Goal: Task Accomplishment & Management: Use online tool/utility

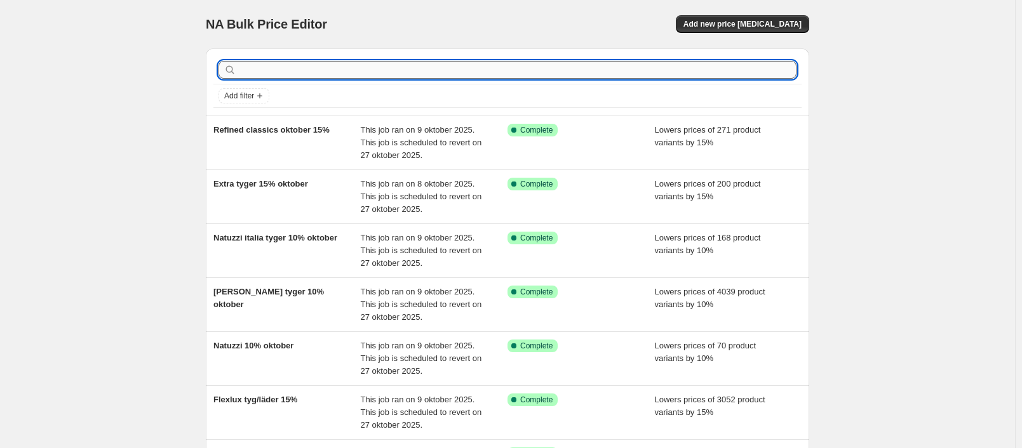
click at [470, 73] on input "text" at bounding box center [517, 70] width 557 height 18
type input "[PERSON_NAME]"
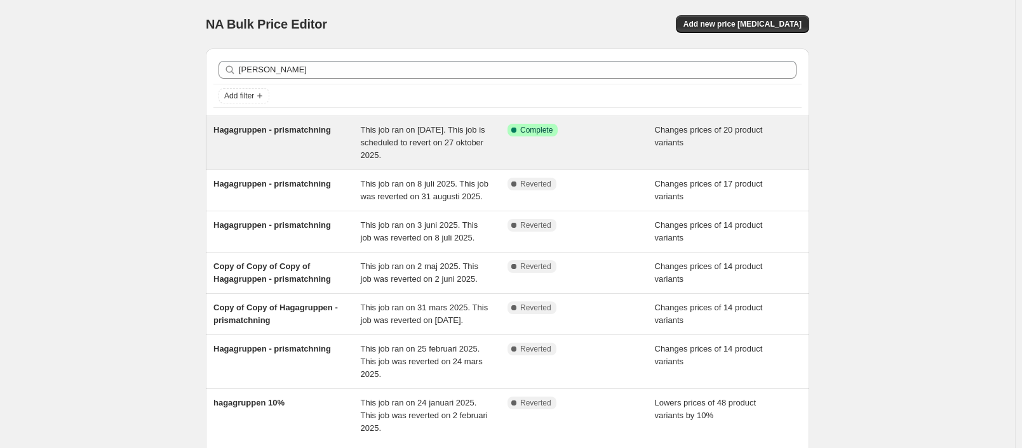
click at [432, 146] on span "This job ran on [DATE]. This job is scheduled to revert on 27 oktober 2025." at bounding box center [423, 142] width 124 height 35
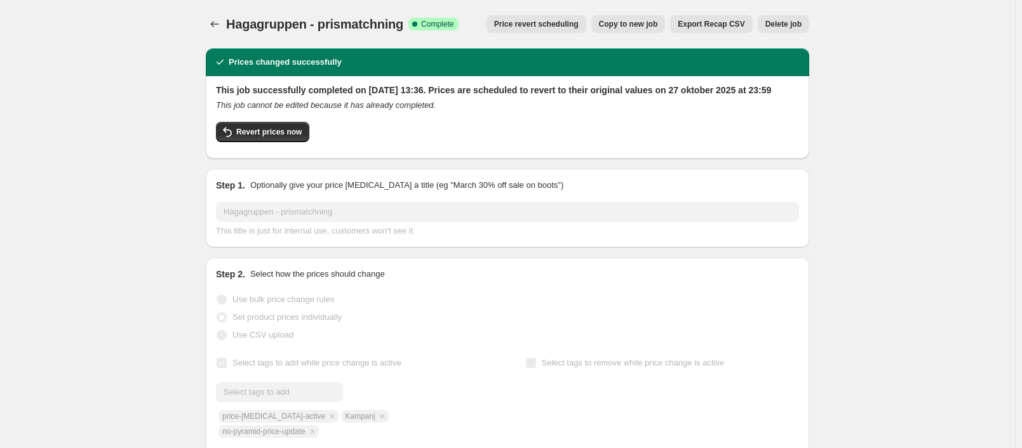
click at [572, 24] on span "Price revert scheduling" at bounding box center [536, 24] width 84 height 10
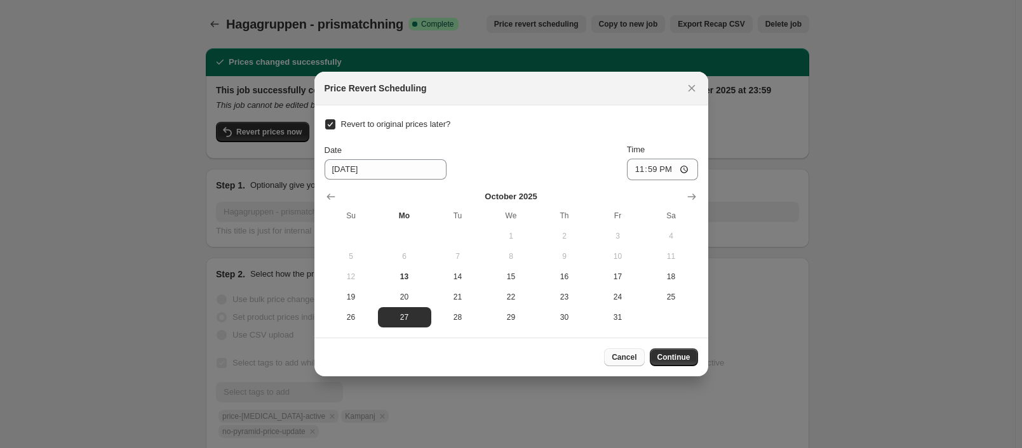
click at [625, 361] on span "Cancel" at bounding box center [623, 357] width 25 height 10
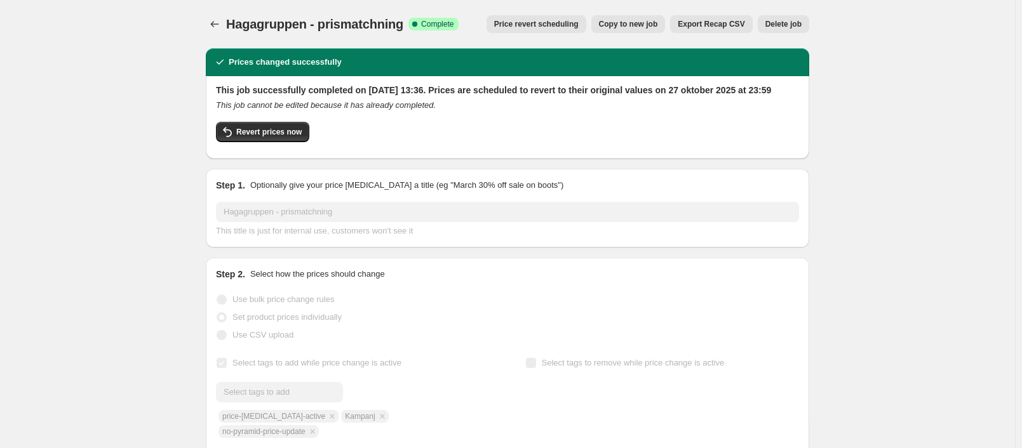
click at [547, 23] on span "Price revert scheduling" at bounding box center [536, 24] width 84 height 10
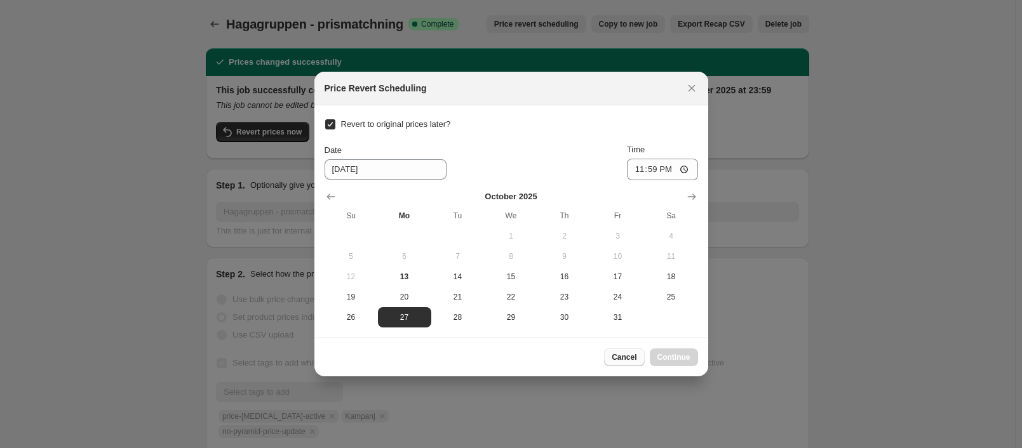
click at [619, 361] on span "Cancel" at bounding box center [623, 357] width 25 height 10
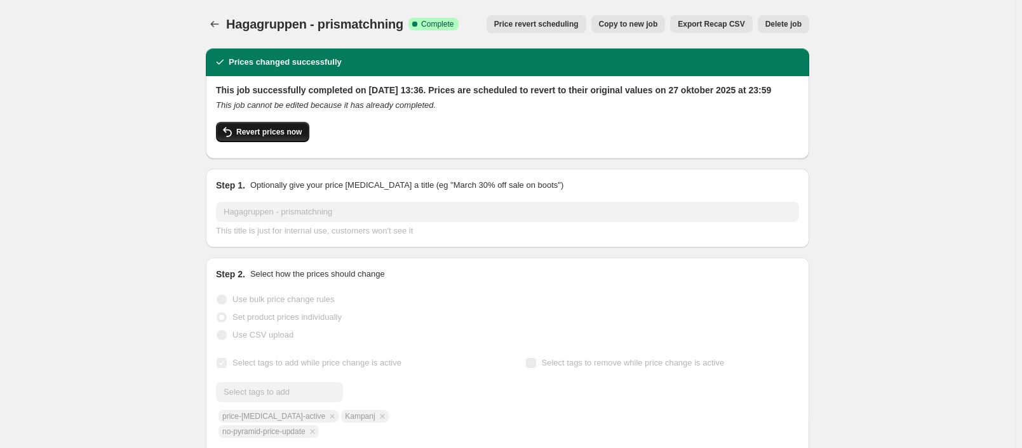
click at [229, 140] on icon "button" at bounding box center [227, 131] width 15 height 15
checkbox input "false"
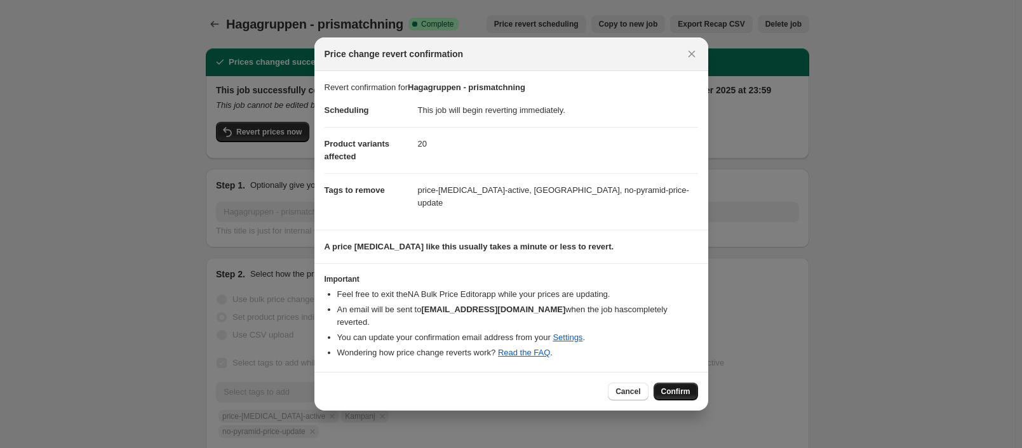
click at [667, 387] on span "Confirm" at bounding box center [675, 392] width 29 height 10
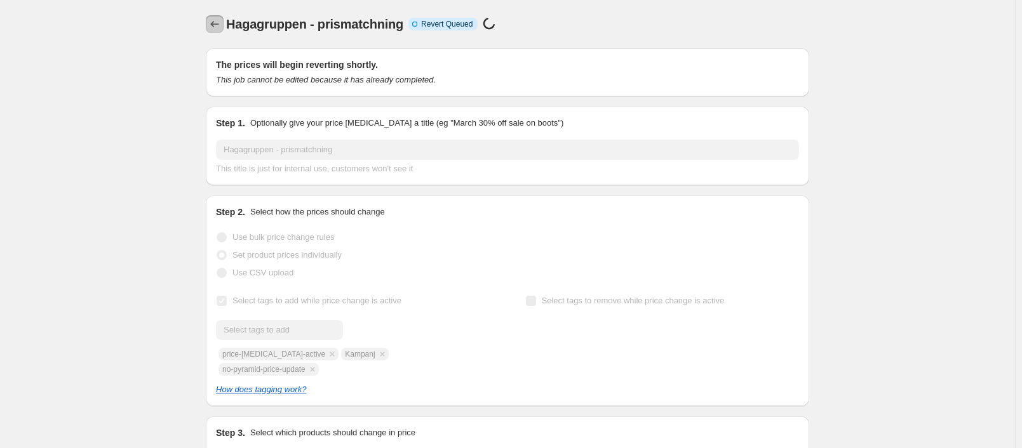
click at [220, 23] on icon "Price change jobs" at bounding box center [214, 24] width 13 height 13
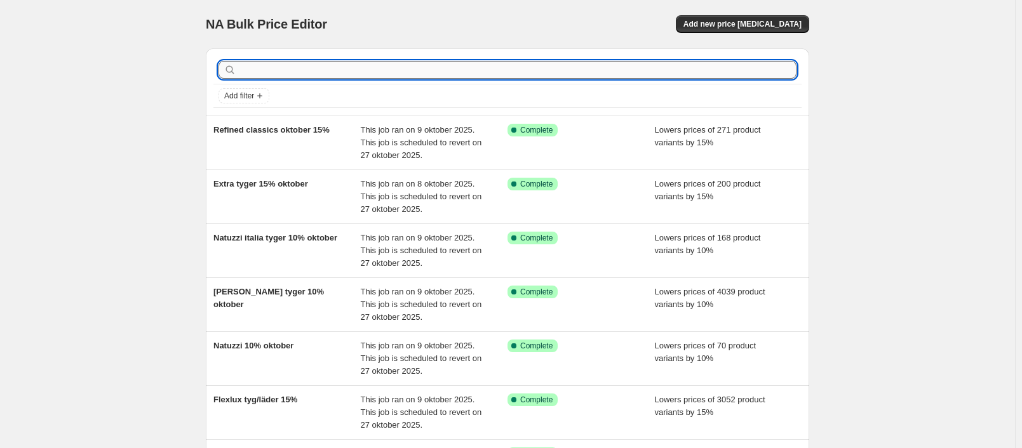
click at [561, 75] on input "text" at bounding box center [517, 70] width 557 height 18
type input "[PERSON_NAME]"
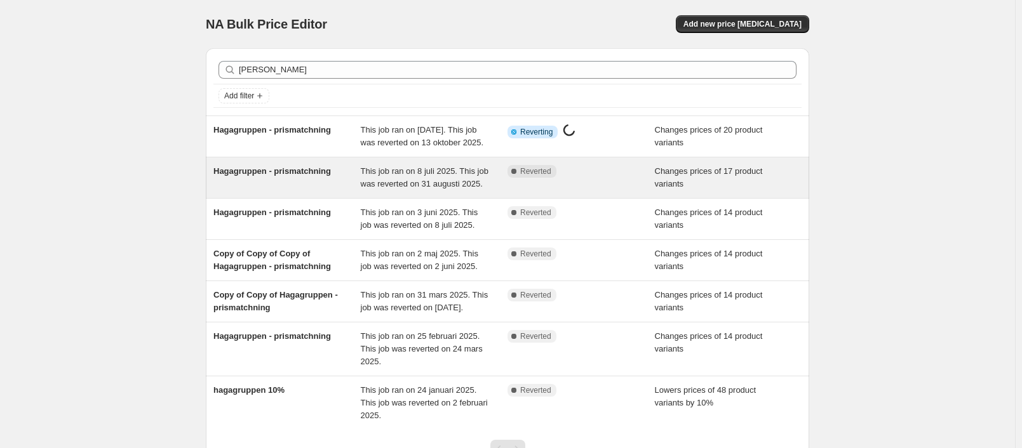
click at [361, 180] on div "Hagagruppen - prismatchning" at bounding box center [286, 177] width 147 height 25
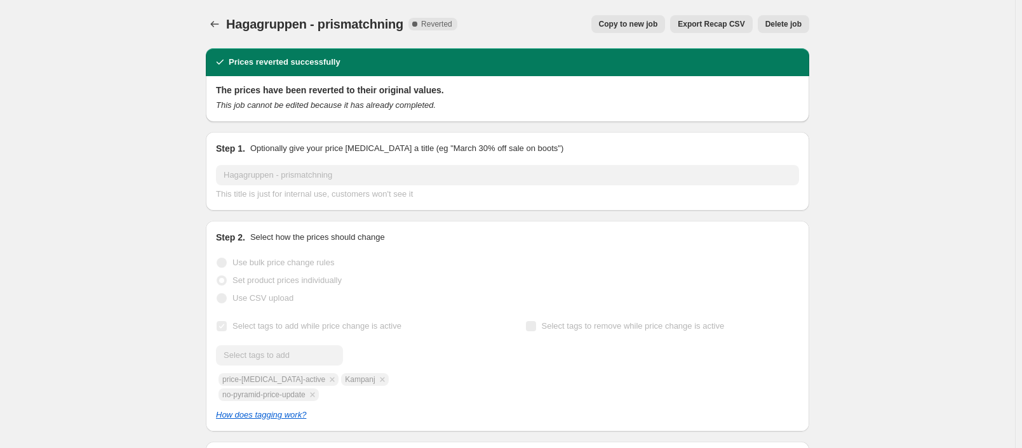
click at [789, 25] on span "Delete job" at bounding box center [783, 24] width 36 height 10
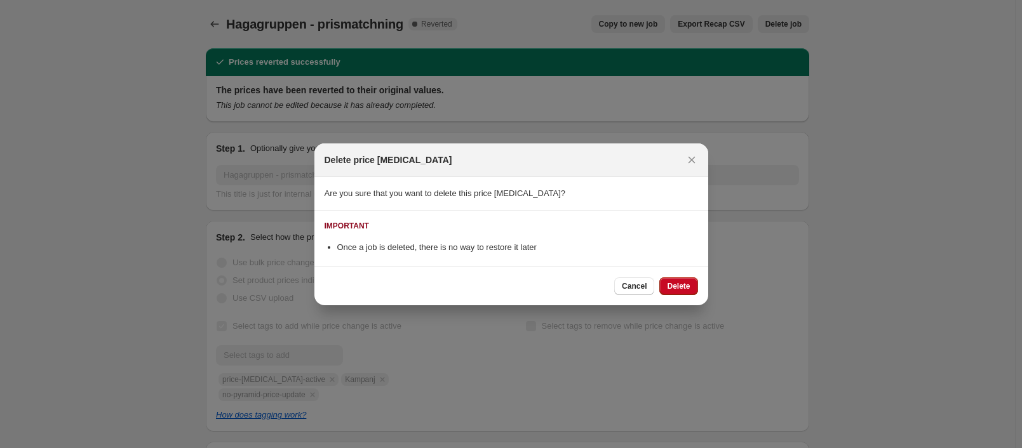
click at [684, 287] on span "Delete" at bounding box center [678, 286] width 23 height 10
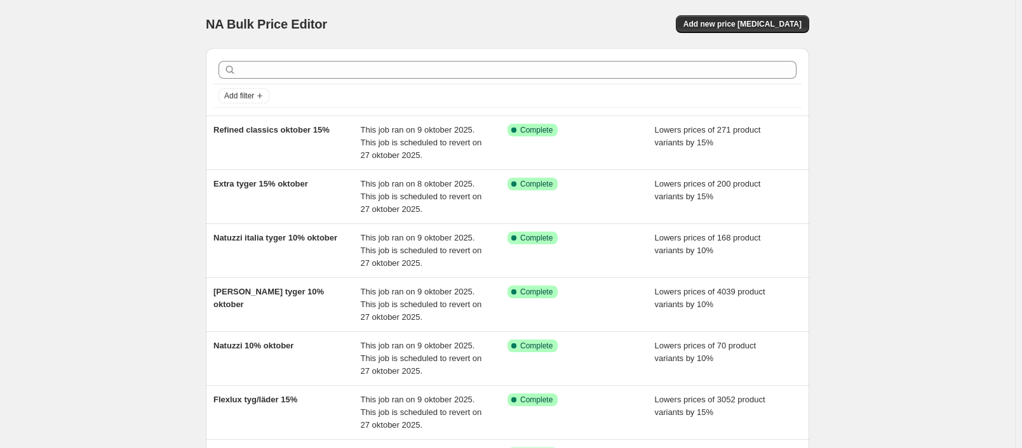
click at [456, 58] on div at bounding box center [507, 70] width 588 height 28
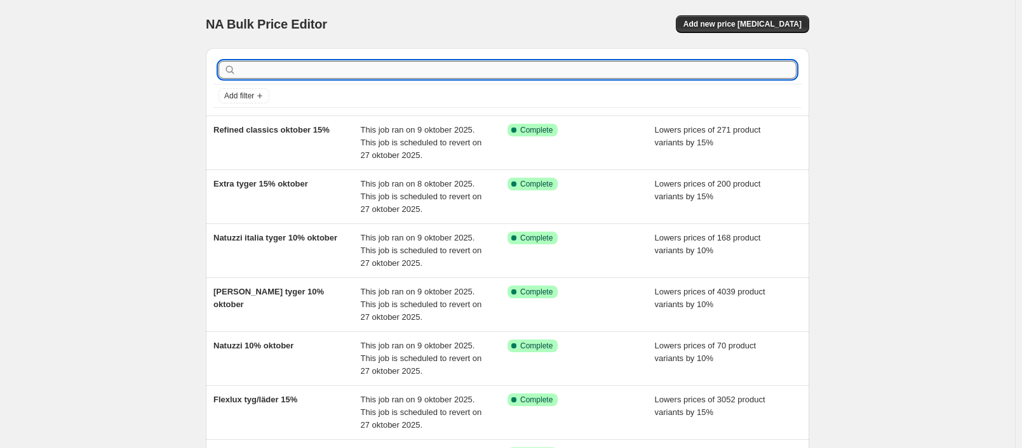
click at [451, 72] on input "text" at bounding box center [517, 70] width 557 height 18
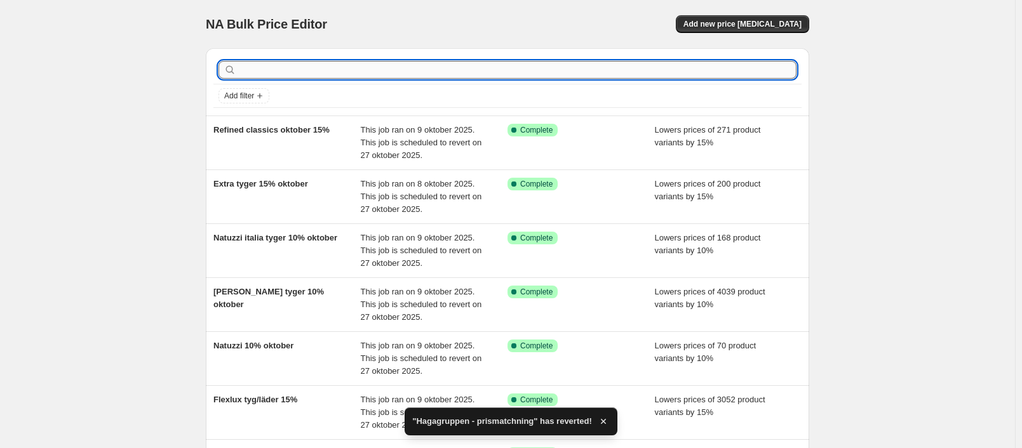
click at [451, 63] on input "text" at bounding box center [517, 70] width 557 height 18
type input "[PERSON_NAME]"
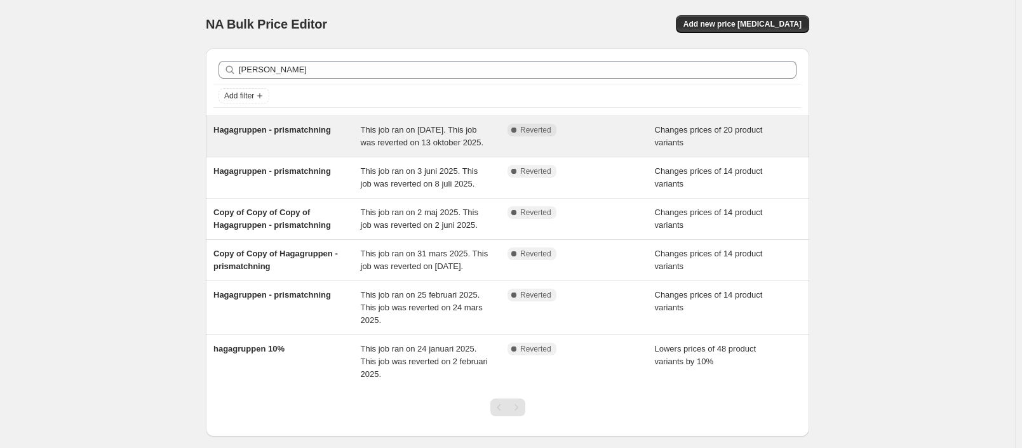
click at [425, 147] on span "This job ran on [DATE]. This job was reverted on 13 oktober 2025." at bounding box center [422, 136] width 123 height 22
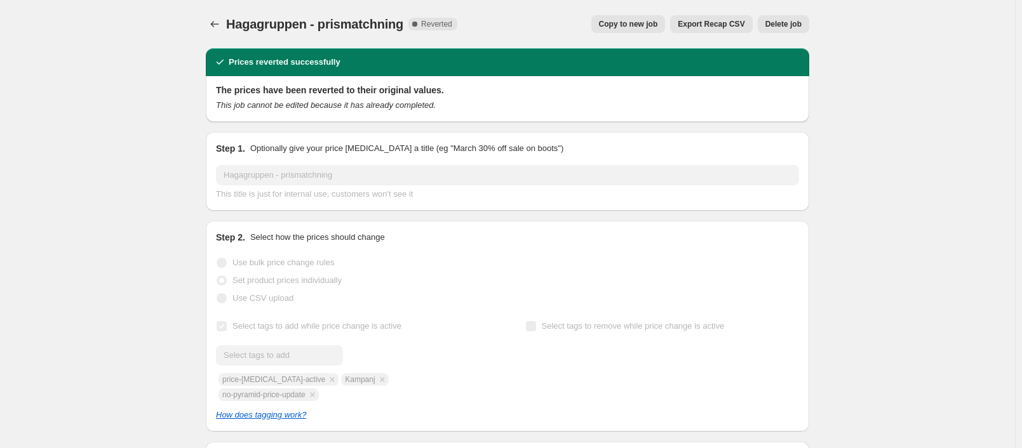
click at [638, 32] on button "Copy to new job" at bounding box center [628, 24] width 74 height 18
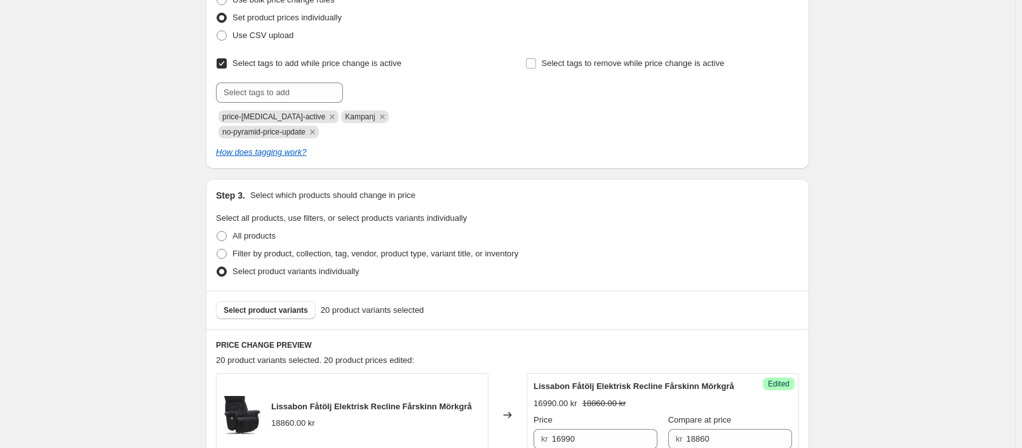
scroll to position [190, 0]
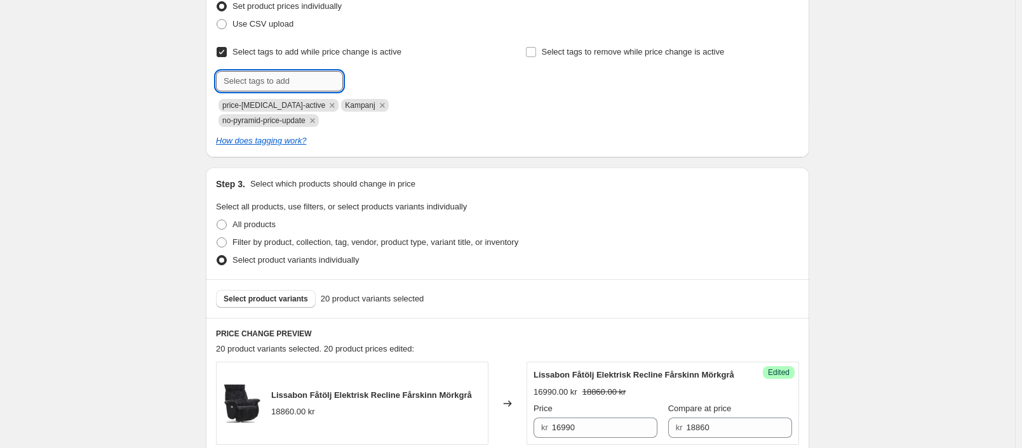
click at [310, 83] on input "text" at bounding box center [279, 81] width 127 height 20
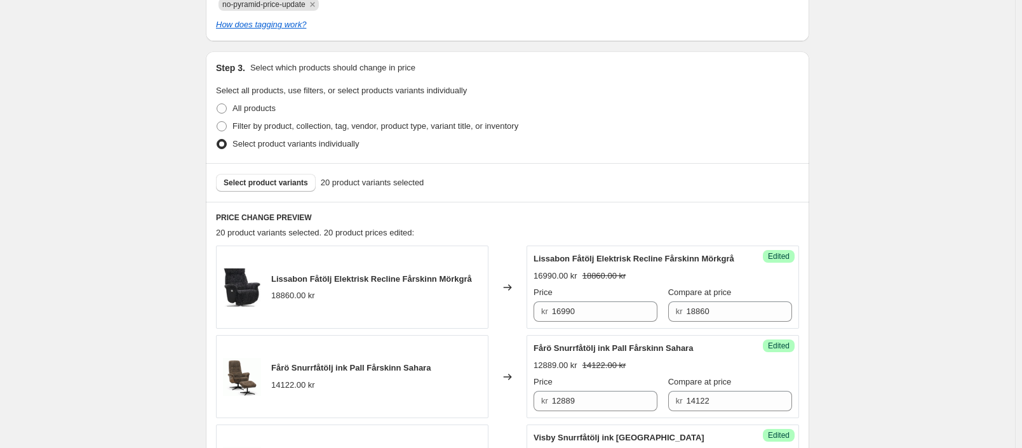
scroll to position [317, 0]
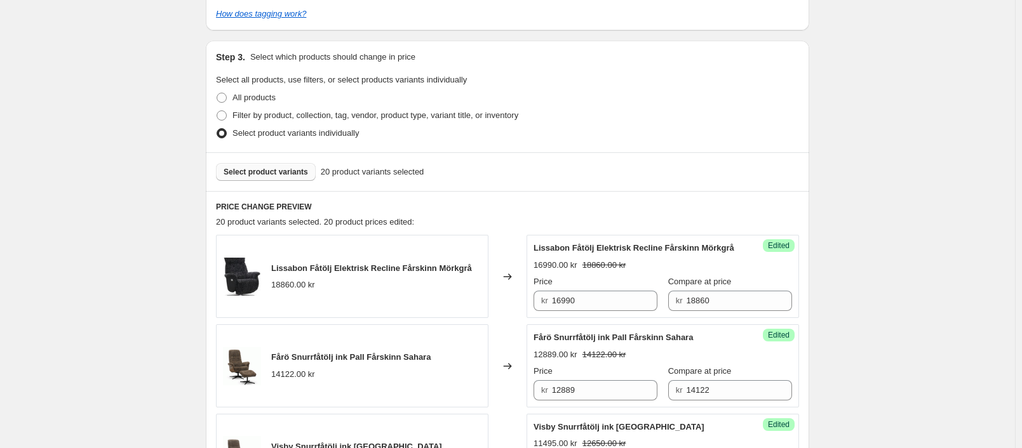
click at [275, 167] on span "Select product variants" at bounding box center [265, 172] width 84 height 10
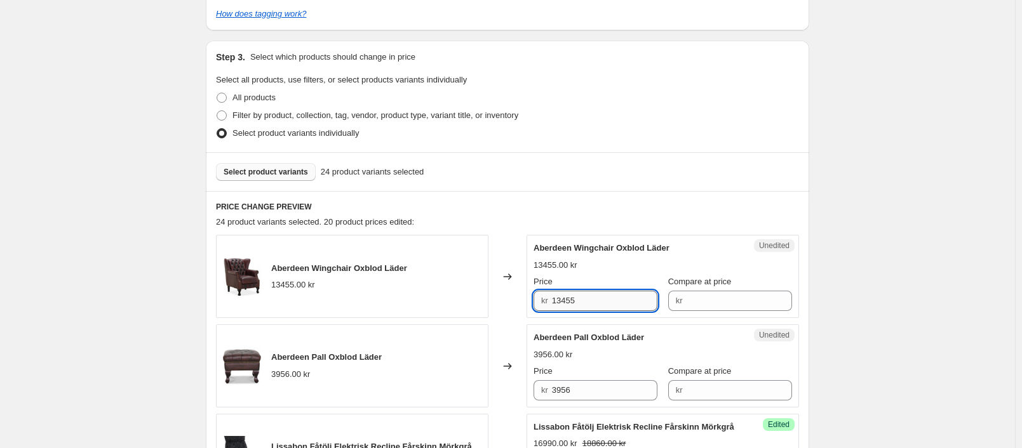
click at [559, 291] on input "13455" at bounding box center [605, 301] width 106 height 20
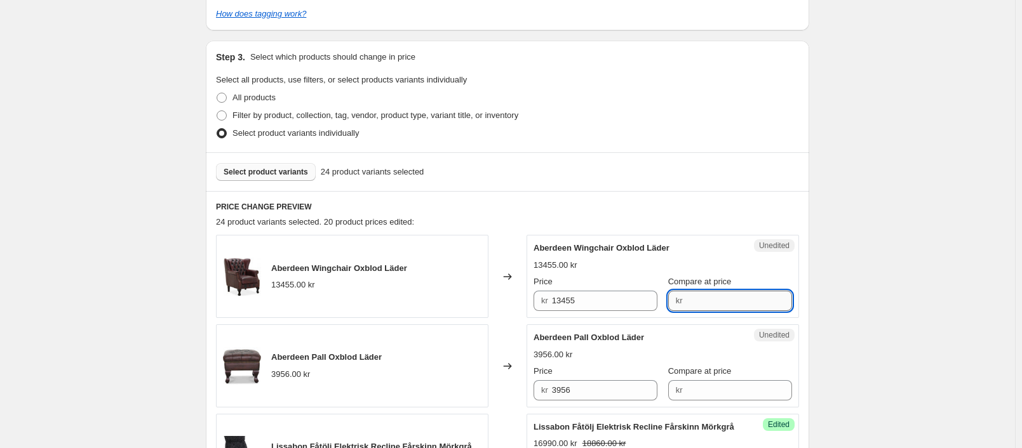
click at [735, 291] on input "Compare at price" at bounding box center [739, 301] width 106 height 20
paste input "13455"
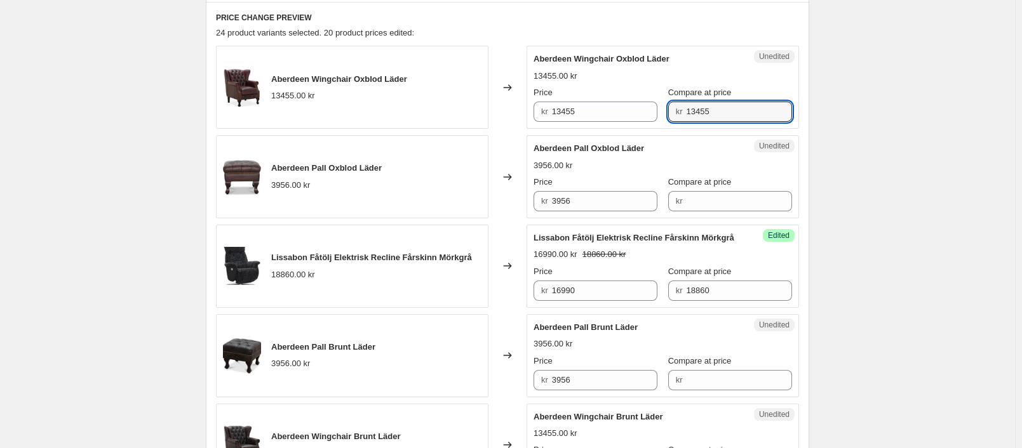
scroll to position [508, 0]
type input "13455"
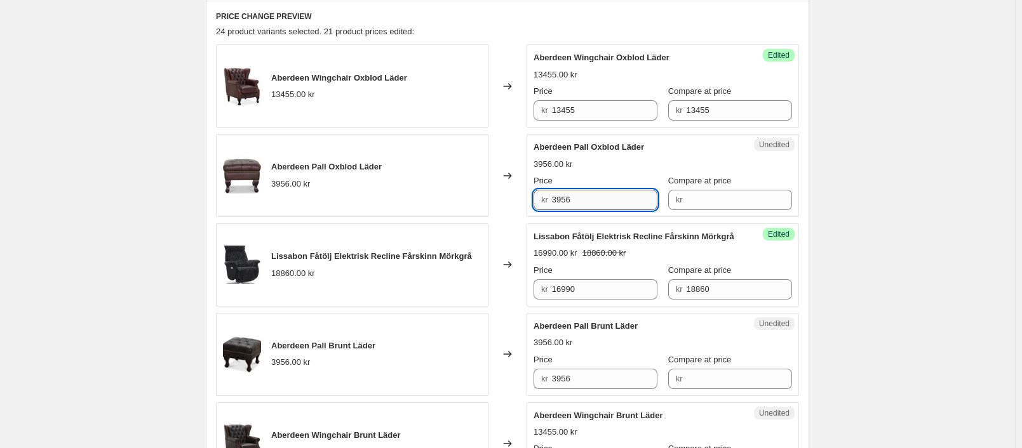
click at [556, 190] on input "3956" at bounding box center [605, 200] width 106 height 20
click at [693, 190] on input "Compare at price" at bounding box center [739, 200] width 106 height 20
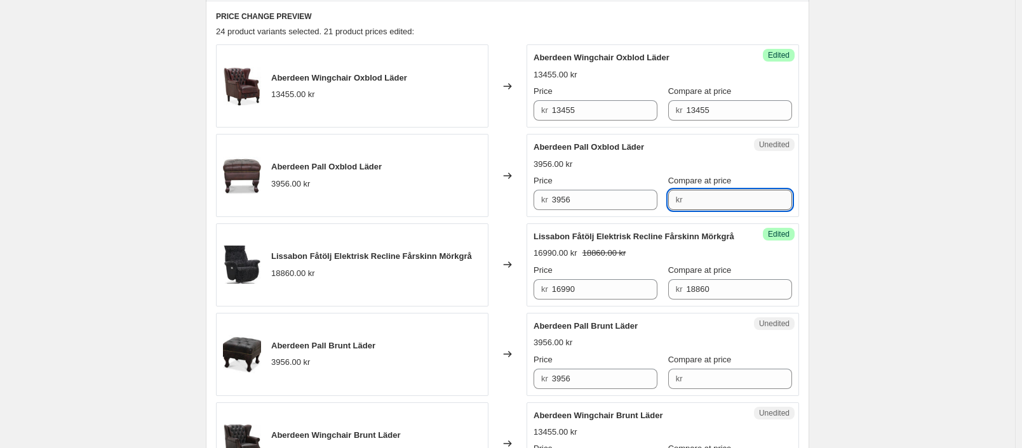
paste input "3956"
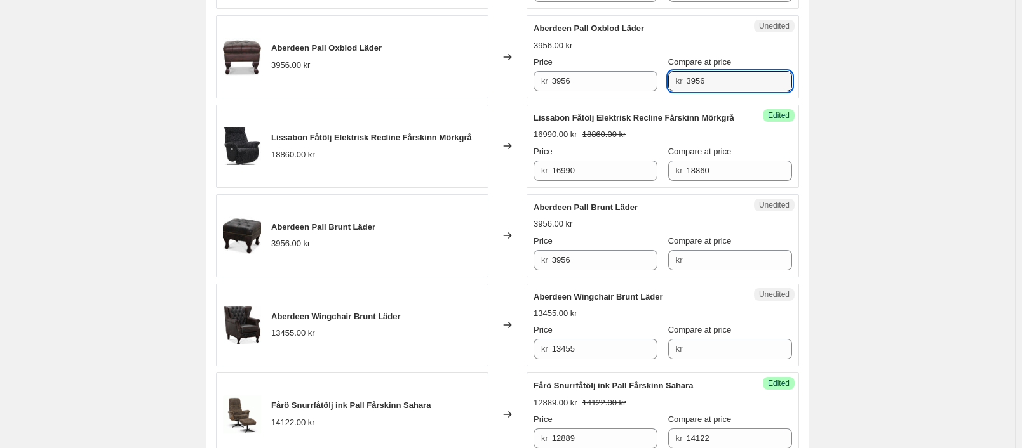
scroll to position [635, 0]
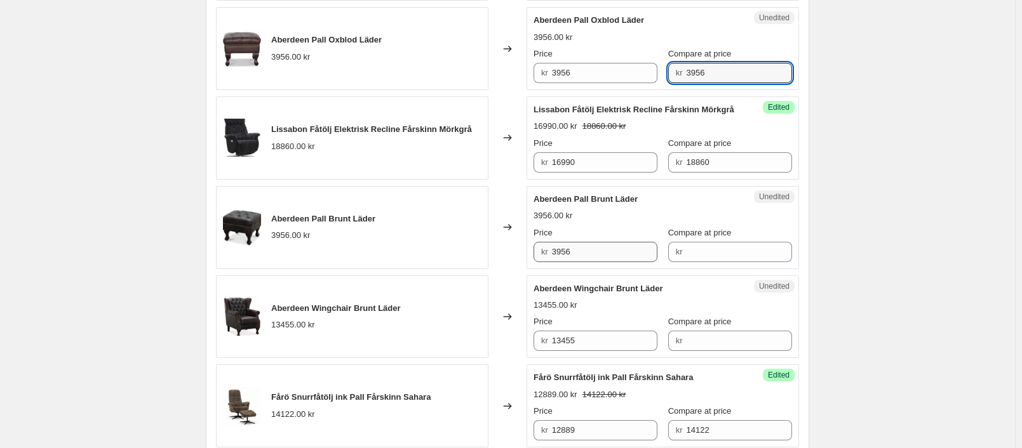
type input "3956"
click at [566, 250] on input "3956" at bounding box center [605, 252] width 106 height 20
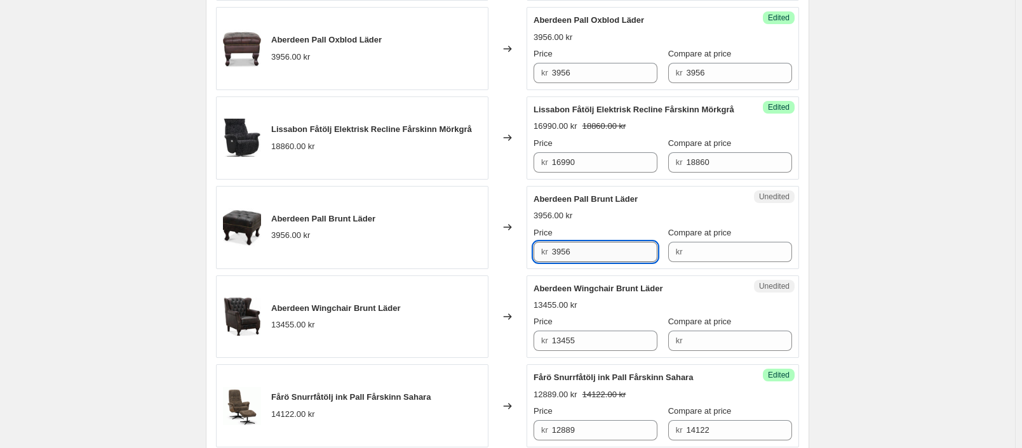
click at [566, 250] on input "3956" at bounding box center [605, 252] width 106 height 20
drag, startPoint x: 698, startPoint y: 248, endPoint x: 689, endPoint y: 250, distance: 9.2
click at [698, 248] on input "Compare at price" at bounding box center [739, 252] width 106 height 20
paste input "3956"
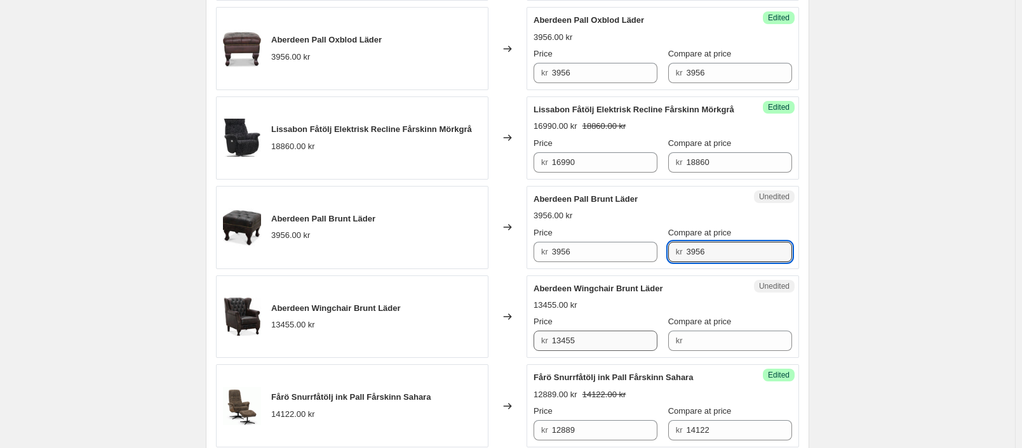
type input "3956"
click at [568, 337] on input "13455" at bounding box center [605, 341] width 106 height 20
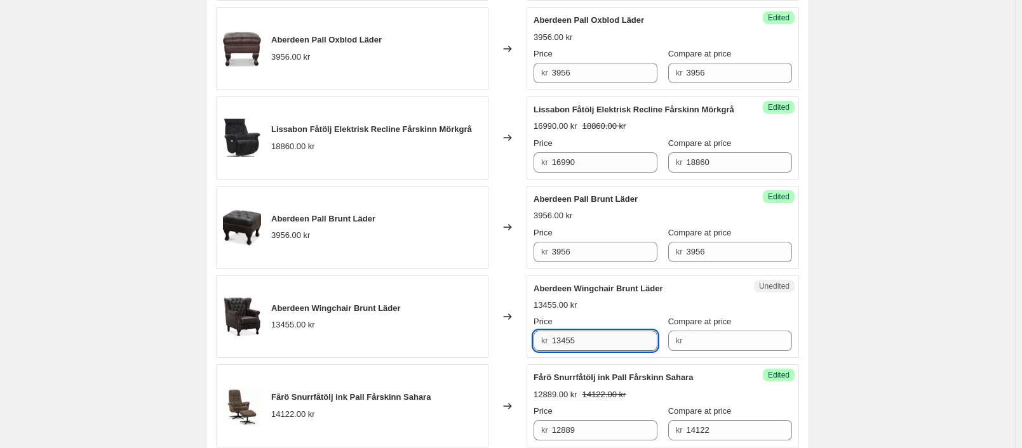
click at [568, 337] on input "13455" at bounding box center [605, 341] width 106 height 20
click at [676, 335] on div "kr" at bounding box center [679, 341] width 7 height 13
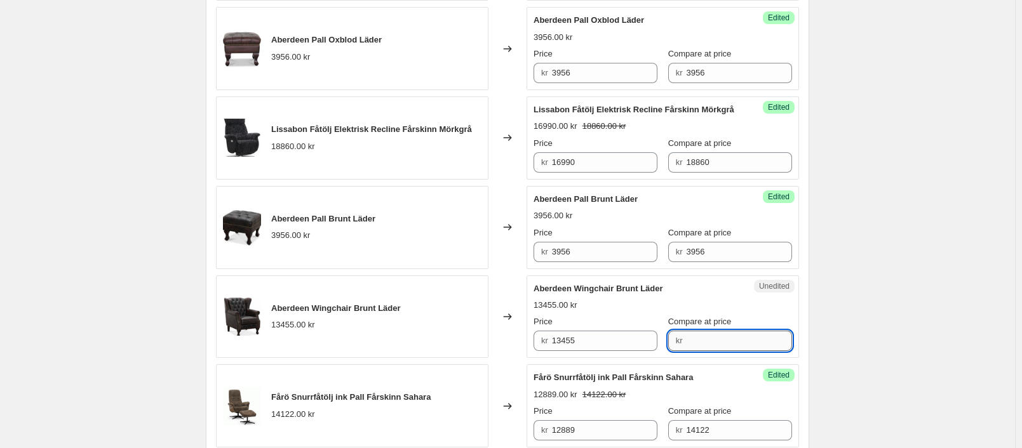
click at [697, 340] on input "Compare at price" at bounding box center [739, 341] width 106 height 20
paste input "13455"
type input "13455"
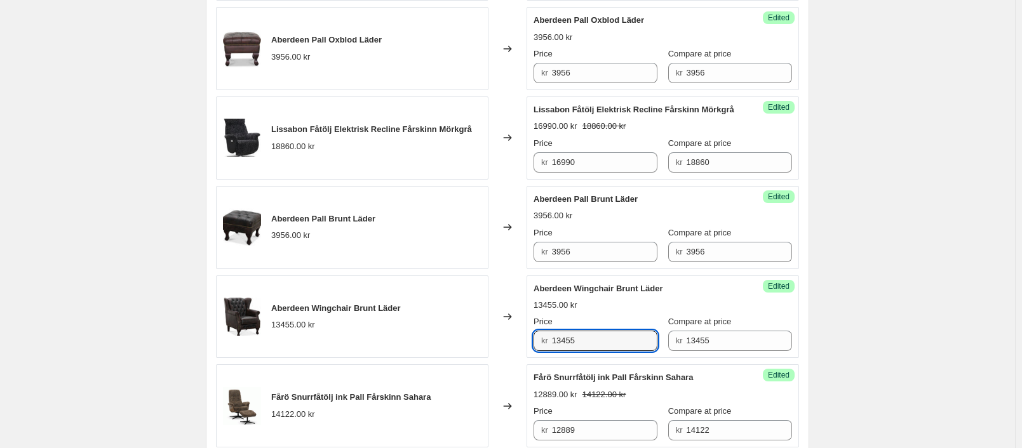
drag, startPoint x: 593, startPoint y: 335, endPoint x: 525, endPoint y: 337, distance: 68.0
click at [525, 337] on div "Aberdeen Wingchair Brunt Läder 13455.00 kr Changed to Success Edited Aberdeen W…" at bounding box center [507, 317] width 583 height 83
type input "11195"
drag, startPoint x: 594, startPoint y: 340, endPoint x: 522, endPoint y: 335, distance: 72.6
click at [522, 335] on div "Aberdeen Wingchair Brunt Läder 13455.00 kr Changed to Success Edited Aberdeen W…" at bounding box center [507, 317] width 583 height 83
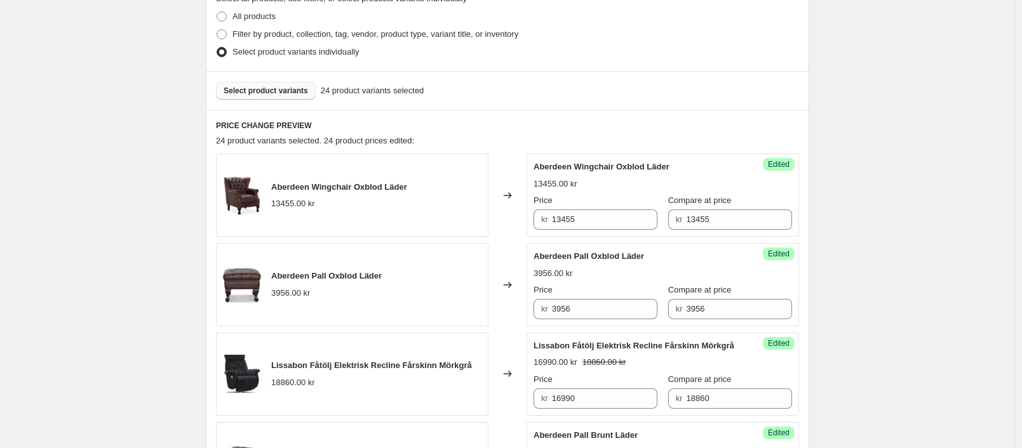
scroll to position [381, 0]
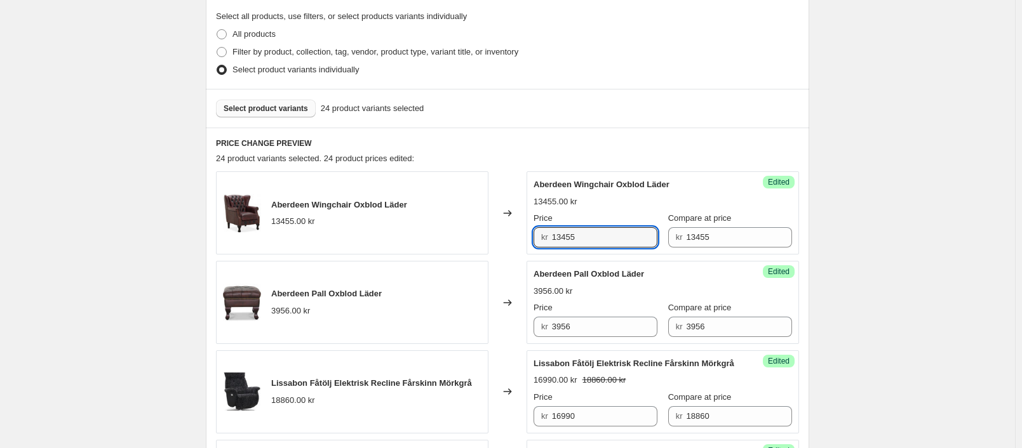
drag, startPoint x: 590, startPoint y: 227, endPoint x: 465, endPoint y: 225, distance: 125.7
click at [461, 225] on div "Aberdeen Wingchair Oxblod Läder 13455.00 kr Changed to Success Edited Aberdeen …" at bounding box center [507, 212] width 583 height 83
paste input "119"
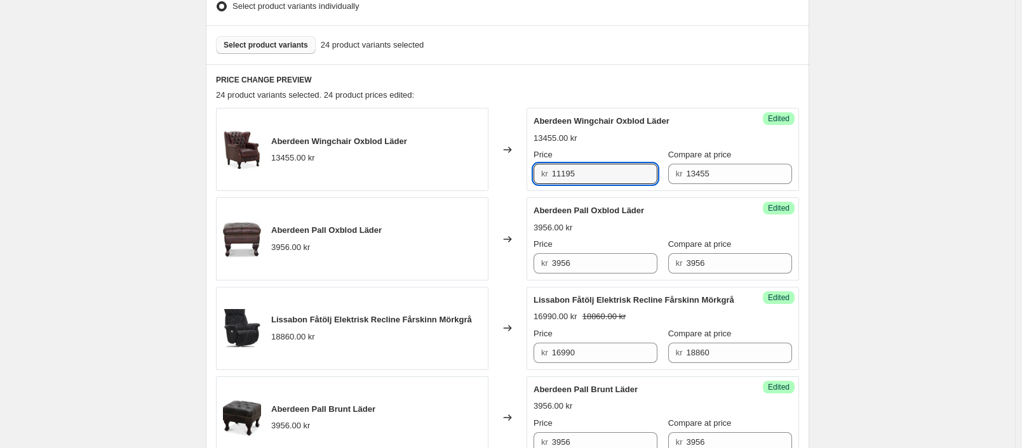
type input "11195"
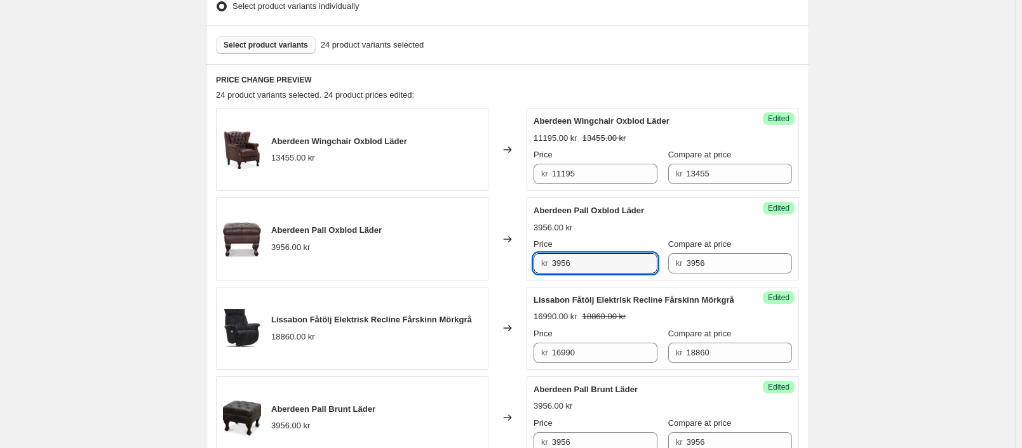
drag, startPoint x: 590, startPoint y: 243, endPoint x: 518, endPoint y: 258, distance: 73.2
click at [487, 241] on div "Aberdeen Pall Oxblod Läder 3956.00 kr Changed to Success Edited Aberdeen Pall O…" at bounding box center [507, 238] width 583 height 83
drag, startPoint x: 587, startPoint y: 248, endPoint x: 564, endPoint y: 252, distance: 22.5
click at [564, 253] on input "3588" at bounding box center [605, 263] width 106 height 20
drag, startPoint x: 584, startPoint y: 248, endPoint x: 531, endPoint y: 240, distance: 52.6
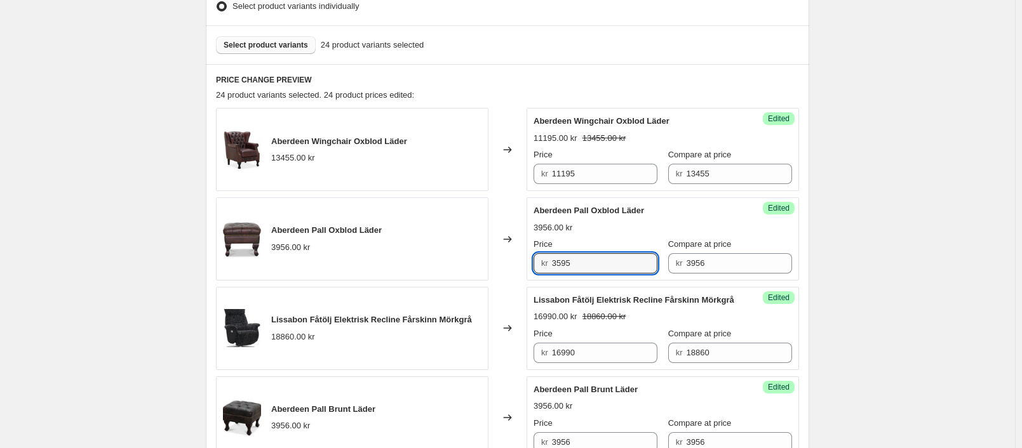
click at [531, 240] on div "Success Edited Aberdeen Pall Oxblod Läder 3956.00 kr Price kr 3595 Compare at p…" at bounding box center [662, 238] width 272 height 83
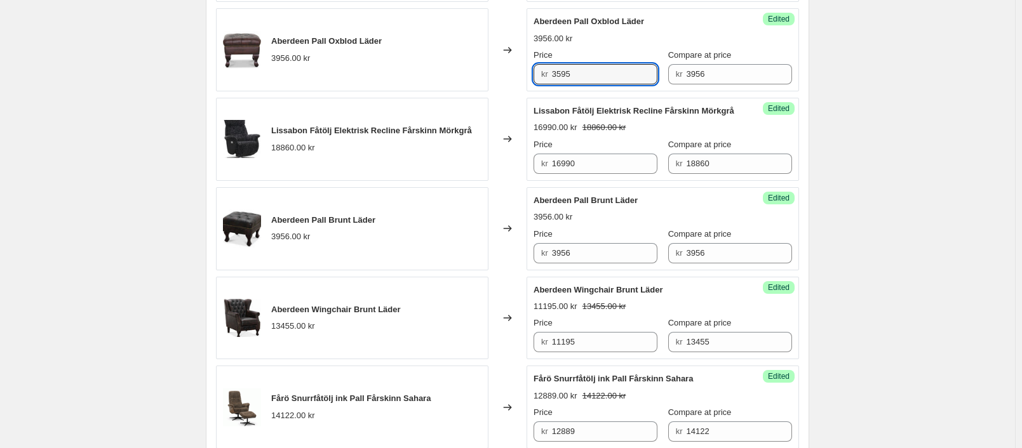
scroll to position [635, 0]
type input "3595"
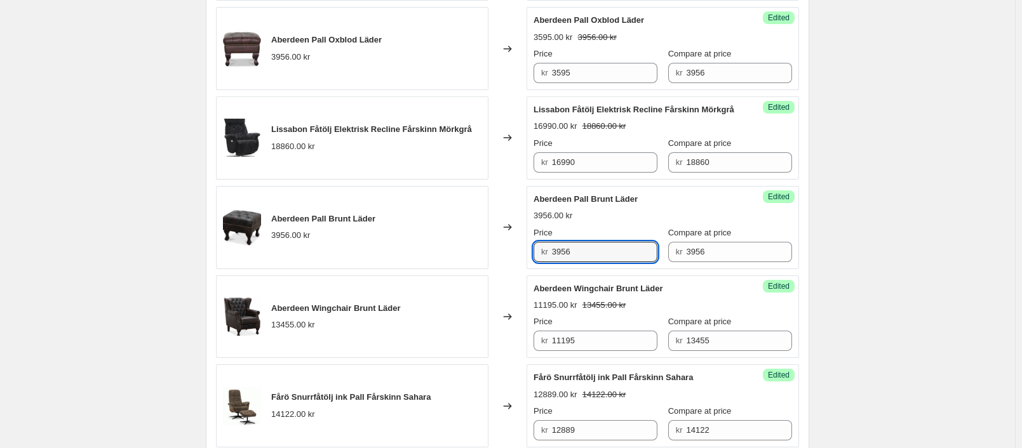
drag, startPoint x: 593, startPoint y: 248, endPoint x: 478, endPoint y: 241, distance: 115.1
click at [478, 242] on div "Aberdeen Pall Brunt Läder 3956.00 kr Changed to Success Edited Aberdeen Pall Br…" at bounding box center [507, 227] width 583 height 83
paste input "595"
type input "3595"
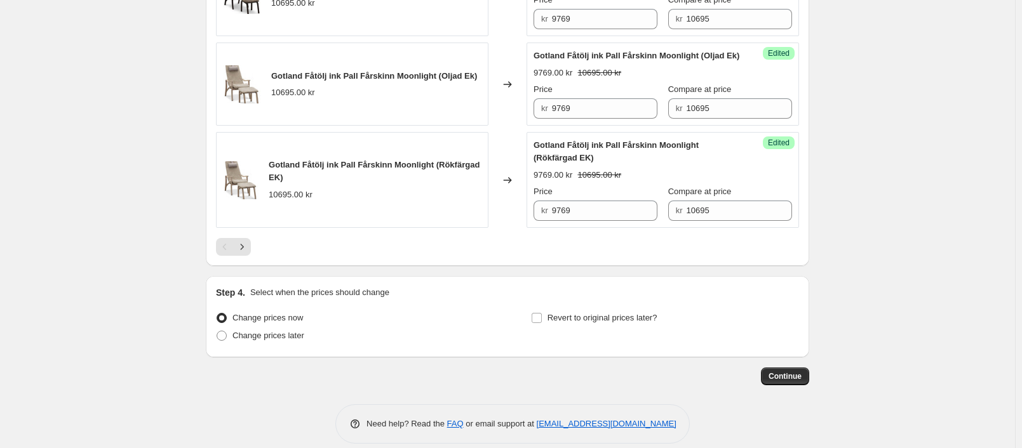
scroll to position [2194, 0]
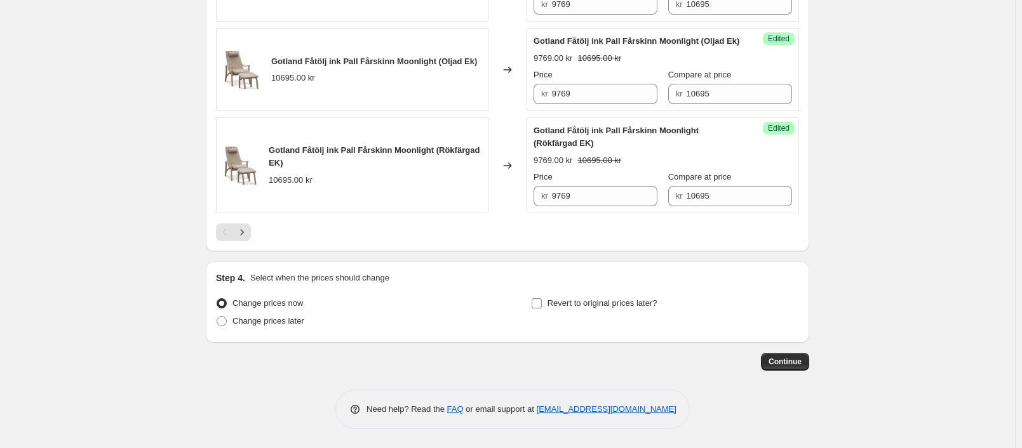
click at [581, 307] on span "Revert to original prices later?" at bounding box center [602, 303] width 110 height 10
click at [606, 302] on span "Revert to original prices later?" at bounding box center [602, 303] width 110 height 10
click at [542, 302] on input "Revert to original prices later?" at bounding box center [536, 303] width 10 height 10
checkbox input "true"
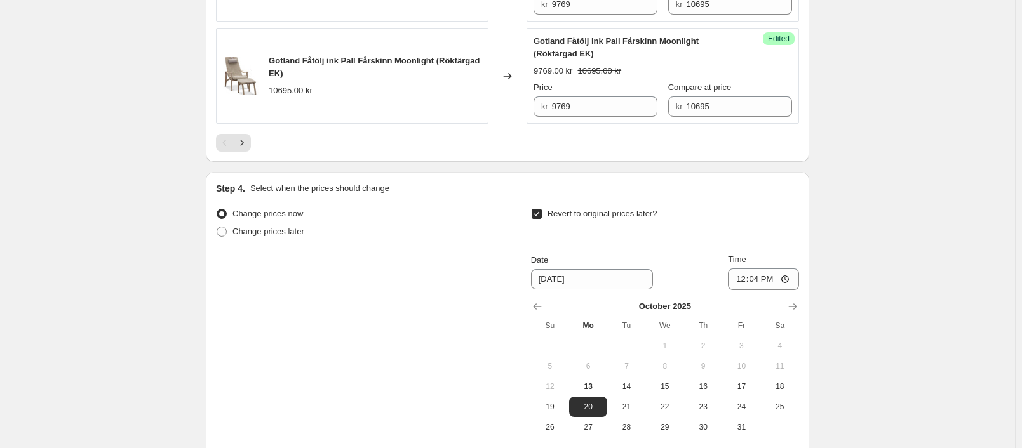
scroll to position [2412, 0]
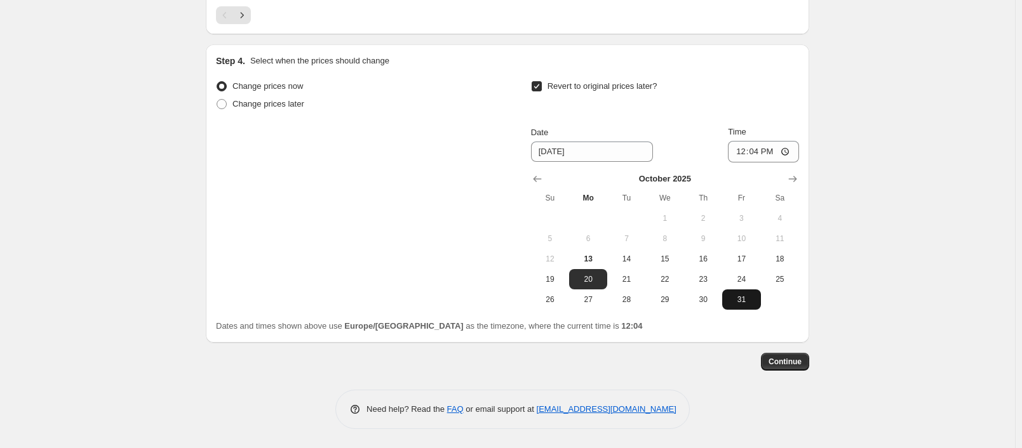
click at [737, 298] on span "31" at bounding box center [741, 300] width 28 height 10
type input "[DATE]"
click at [760, 152] on input "12:04" at bounding box center [763, 152] width 71 height 22
type input "23:04"
click at [796, 176] on icon "Show next month, November 2025" at bounding box center [792, 179] width 13 height 13
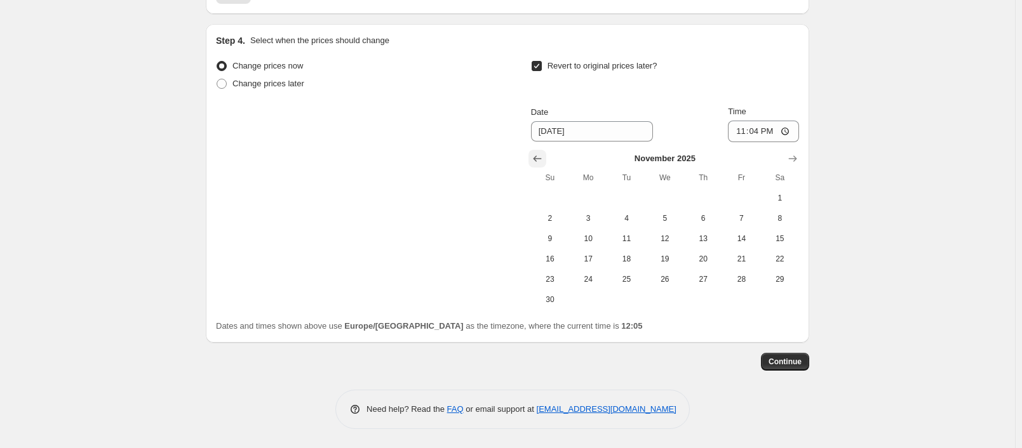
click at [535, 165] on icon "Show previous month, October 2025" at bounding box center [537, 158] width 13 height 13
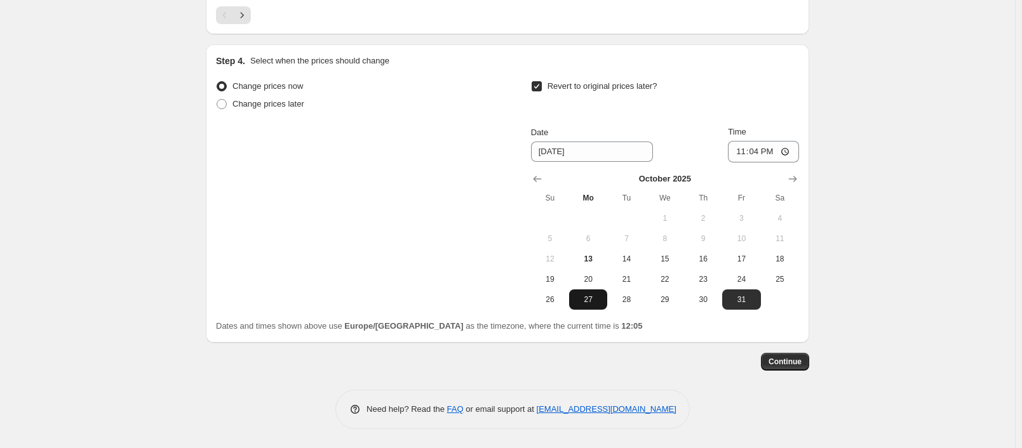
click at [578, 307] on button "27" at bounding box center [588, 300] width 38 height 20
type input "[DATE]"
click at [759, 151] on input "23:04" at bounding box center [763, 152] width 71 height 22
type input "23:59"
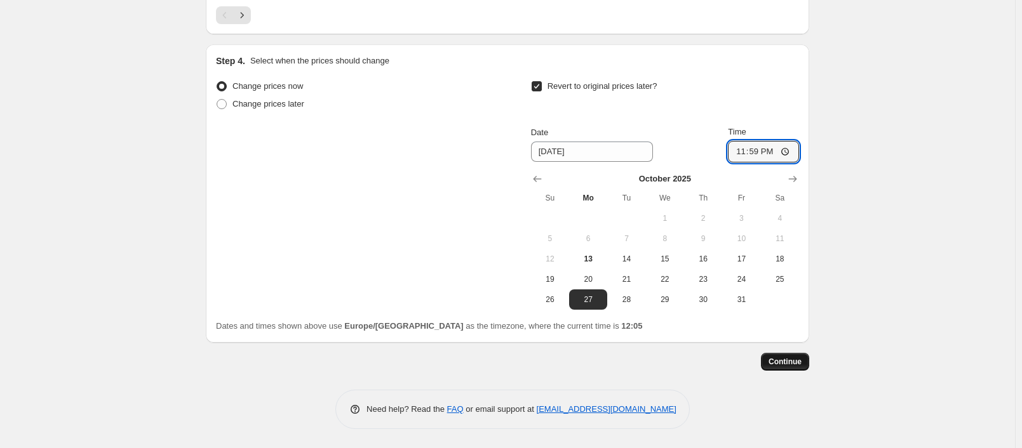
click at [796, 363] on span "Continue" at bounding box center [784, 362] width 33 height 10
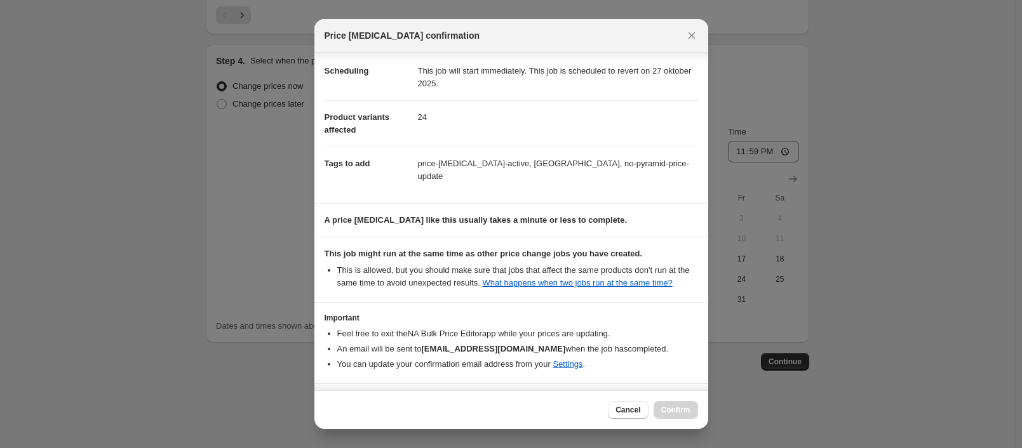
scroll to position [53, 0]
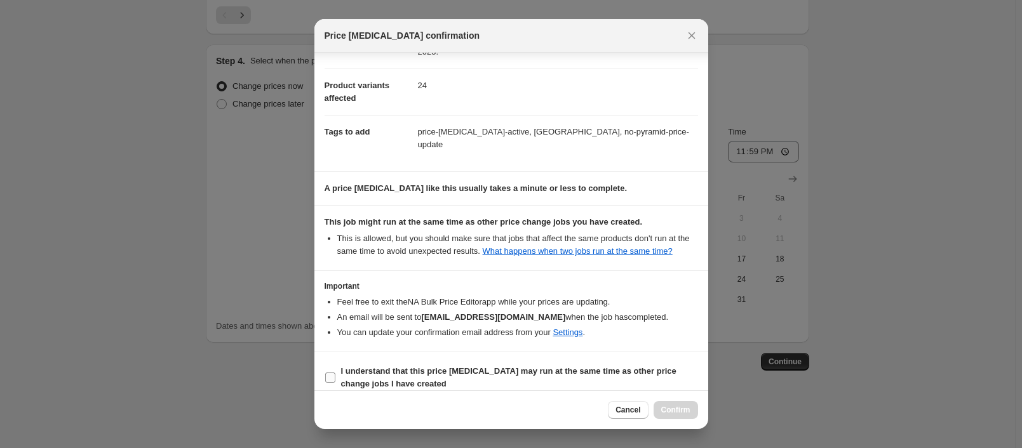
click at [382, 366] on b "I understand that this price [MEDICAL_DATA] may run at the same time as other p…" at bounding box center [508, 377] width 335 height 22
click at [335, 373] on input "I understand that this price [MEDICAL_DATA] may run at the same time as other p…" at bounding box center [330, 378] width 10 height 10
checkbox input "true"
click at [676, 410] on span "Confirm" at bounding box center [675, 410] width 29 height 10
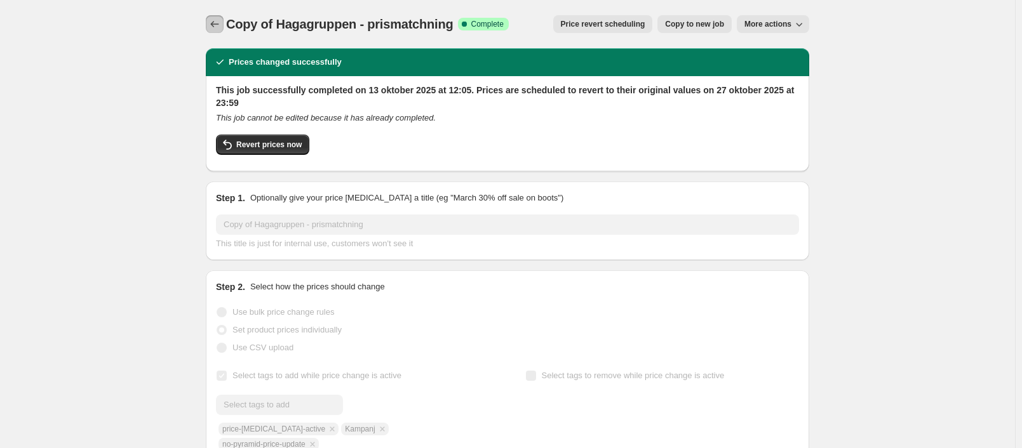
click at [210, 28] on button "Price change jobs" at bounding box center [215, 24] width 18 height 18
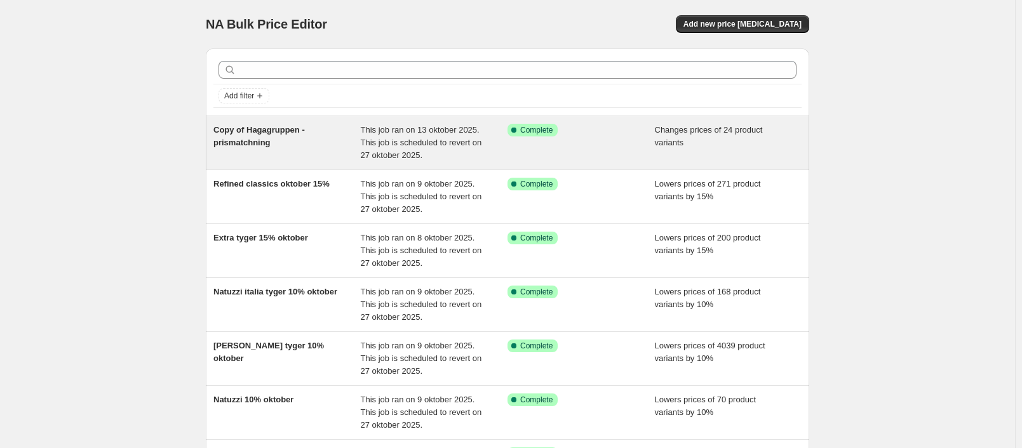
click at [349, 144] on div "Copy of Hagagruppen - prismatchning" at bounding box center [286, 143] width 147 height 38
